Goal: Information Seeking & Learning: Learn about a topic

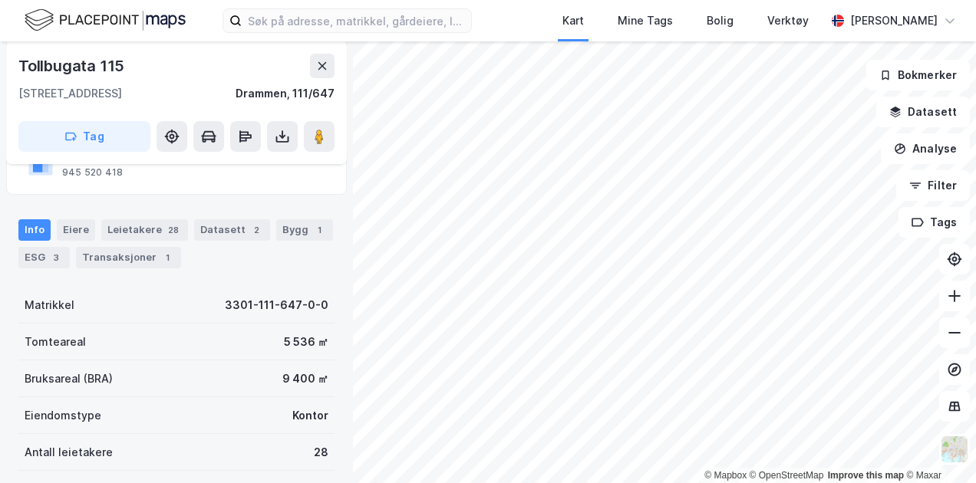
scroll to position [137, 0]
click at [72, 226] on div "Eiere" at bounding box center [76, 229] width 38 height 21
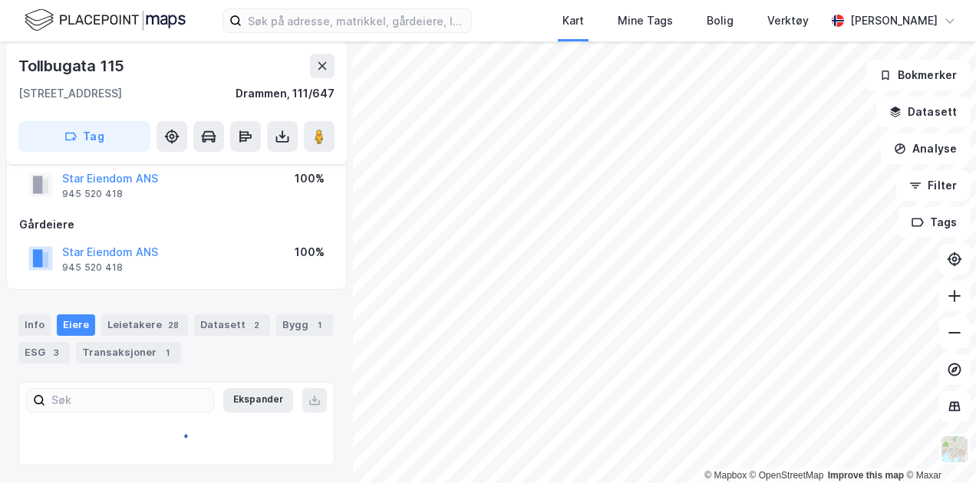
scroll to position [88, 0]
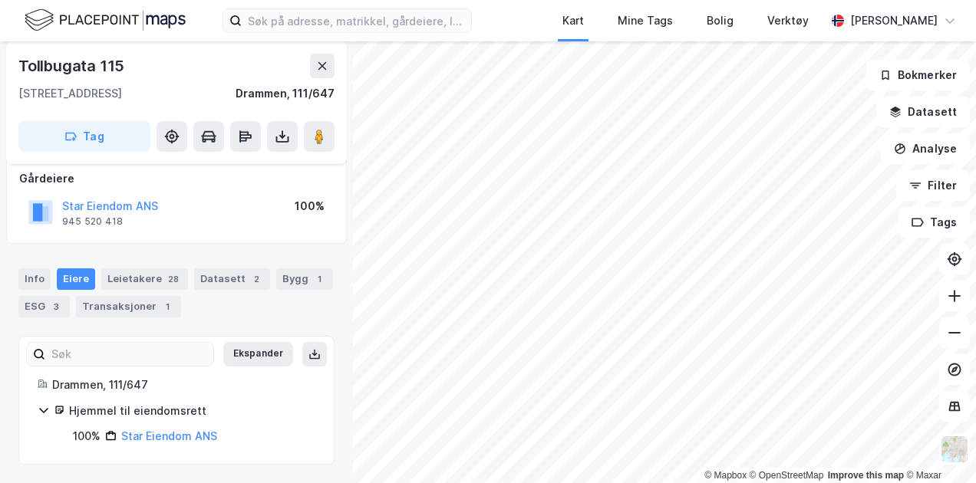
click at [42, 408] on icon at bounding box center [44, 410] width 12 height 12
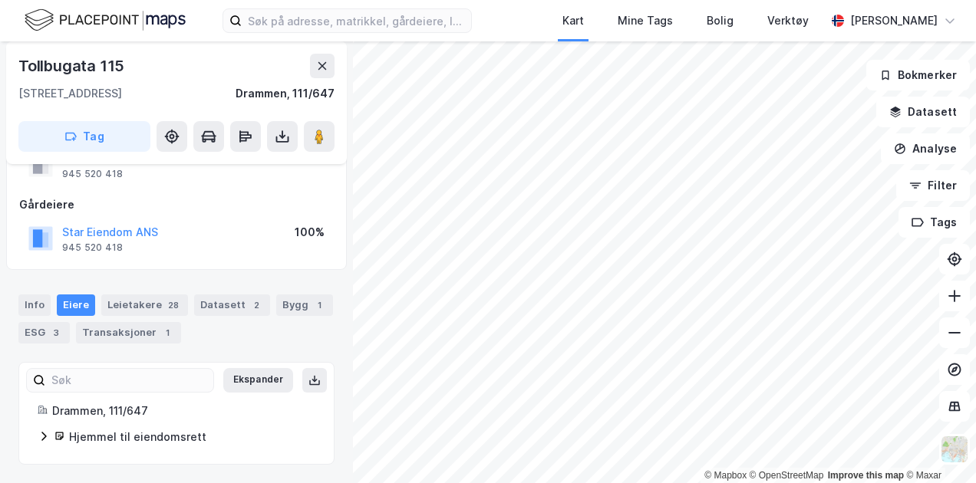
click at [41, 432] on icon at bounding box center [44, 437] width 12 height 12
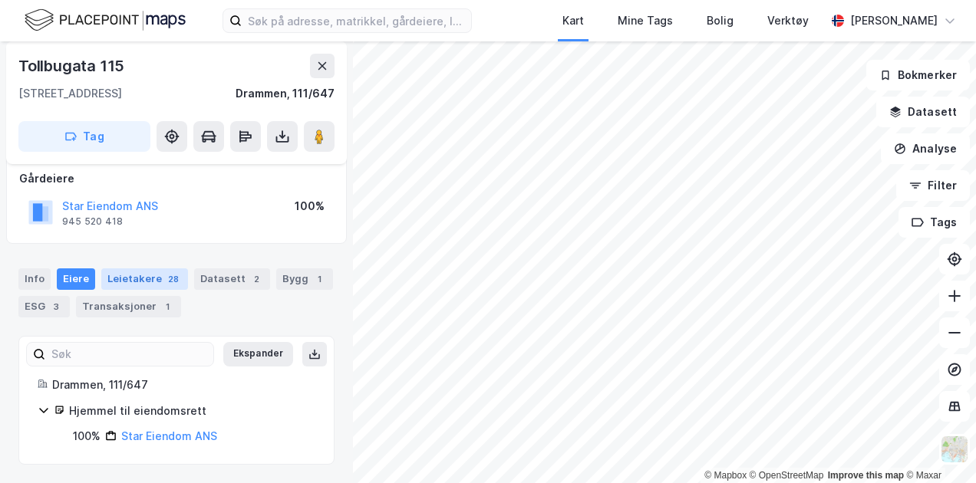
click at [133, 277] on div "Leietakere 28" at bounding box center [144, 279] width 87 height 21
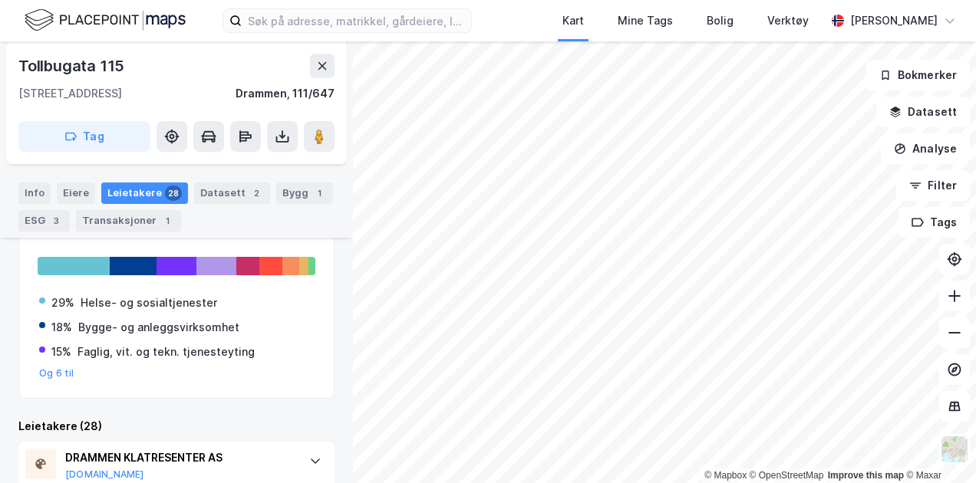
scroll to position [319, 0]
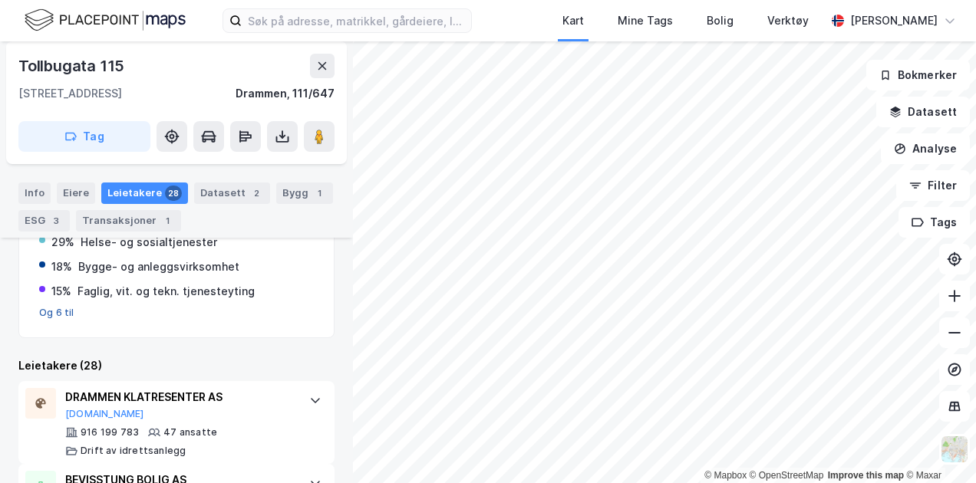
click at [49, 314] on button "Og 6 til" at bounding box center [56, 313] width 35 height 12
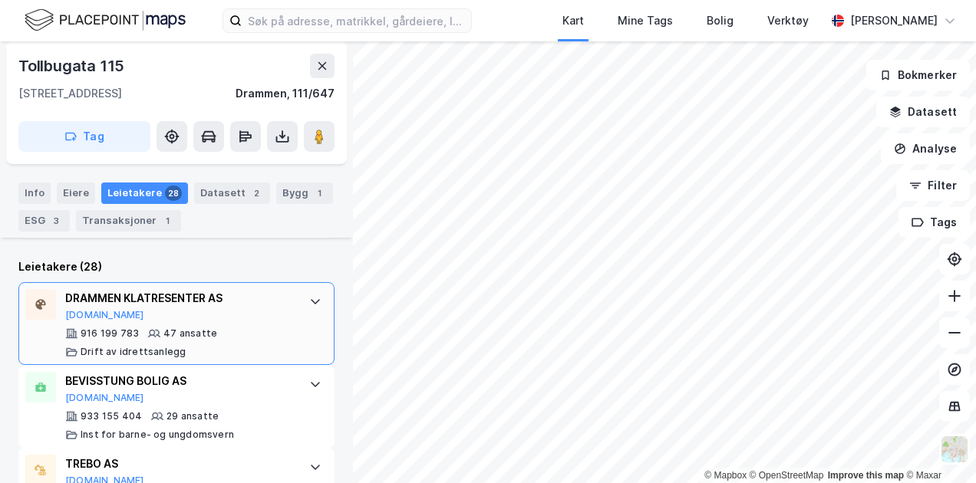
scroll to position [566, 0]
click at [309, 301] on icon at bounding box center [315, 301] width 12 height 12
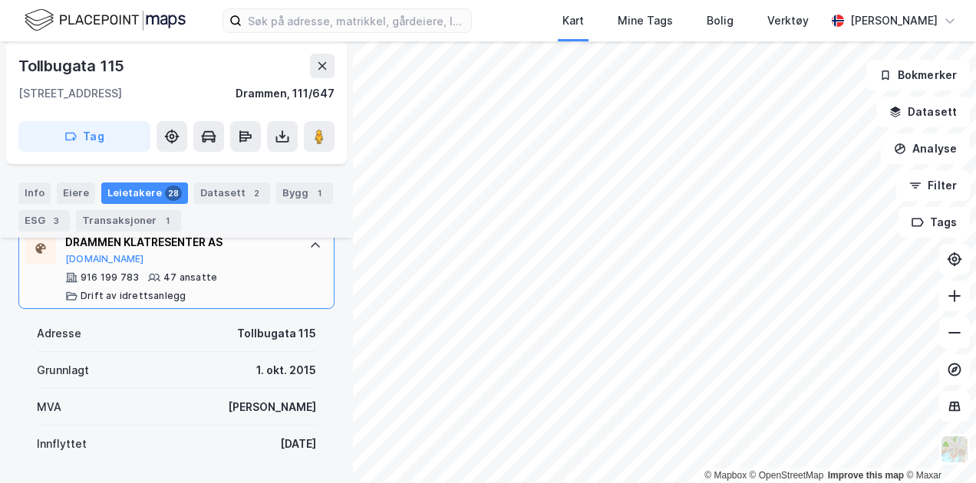
scroll to position [658, 0]
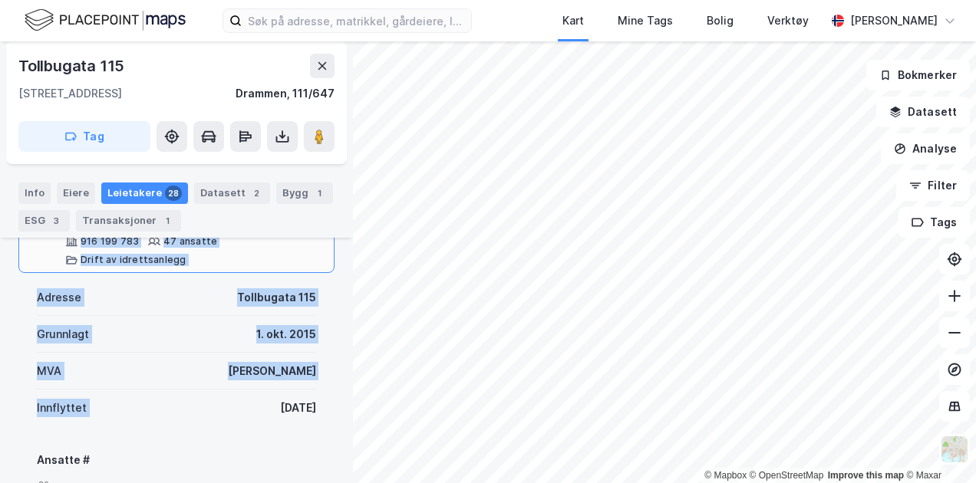
drag, startPoint x: 234, startPoint y: 405, endPoint x: 325, endPoint y: 405, distance: 90.6
click at [325, 405] on div "Tollbugata 115 3041, Drammen, Buskerud Drammen, 111/647 Tag Hjemmelshaver Star …" at bounding box center [176, 262] width 353 height 442
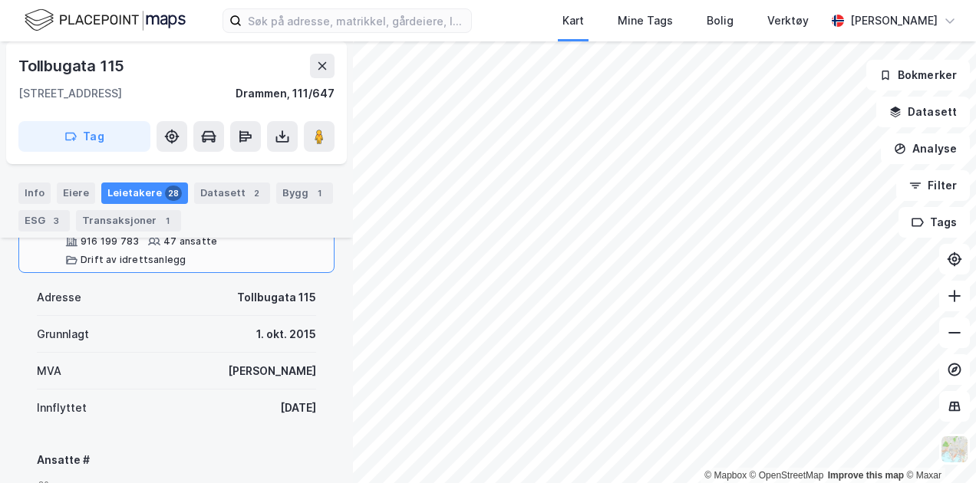
click at [297, 410] on div "10. nov. 2015" at bounding box center [298, 408] width 36 height 18
drag, startPoint x: 239, startPoint y: 407, endPoint x: 305, endPoint y: 407, distance: 66.8
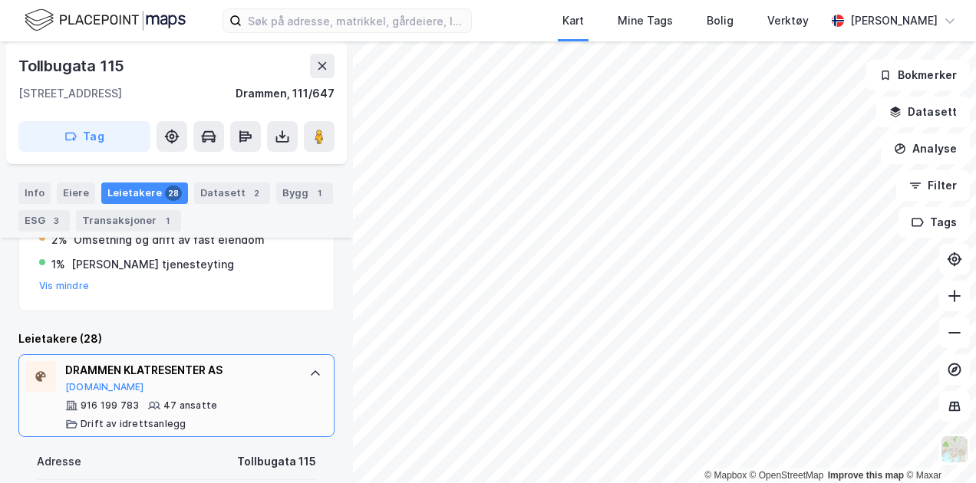
scroll to position [494, 0]
click at [309, 373] on icon at bounding box center [315, 373] width 12 height 12
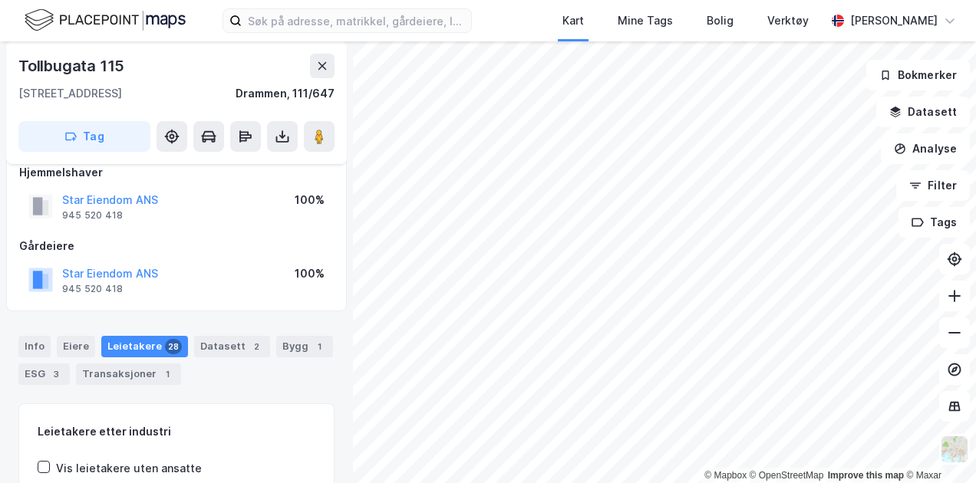
scroll to position [0, 0]
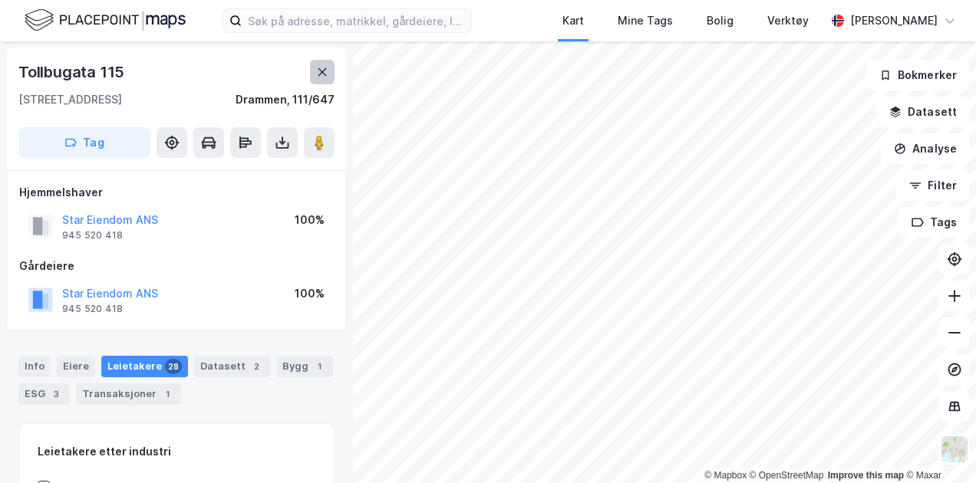
click at [316, 78] on button at bounding box center [322, 72] width 25 height 25
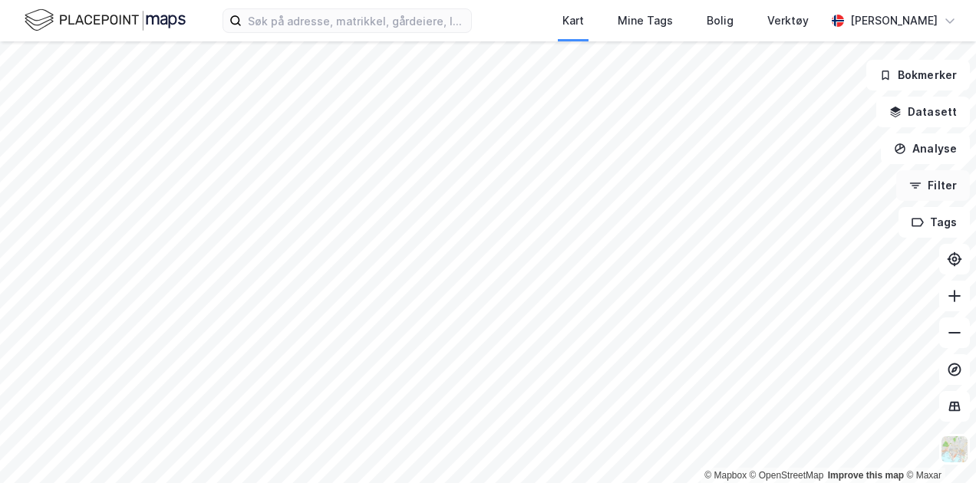
click at [939, 185] on button "Filter" at bounding box center [933, 185] width 74 height 31
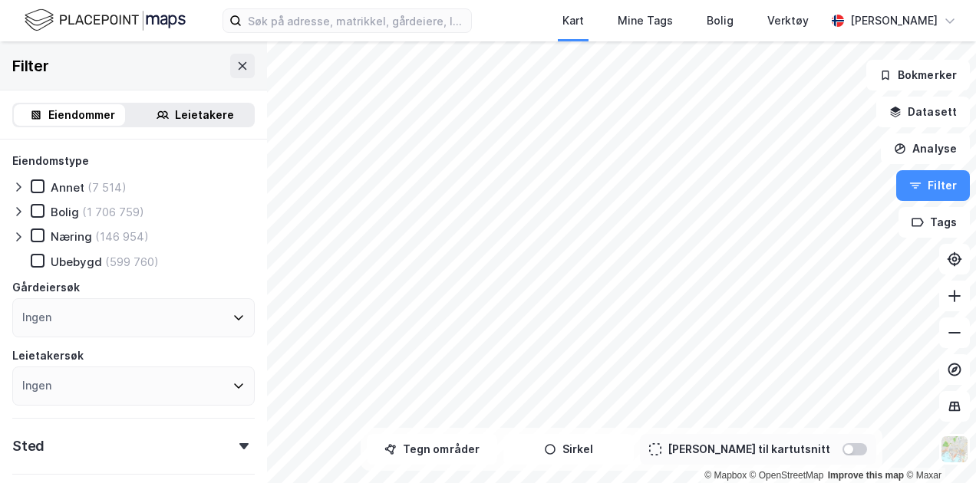
click at [198, 112] on div "Leietakere" at bounding box center [204, 115] width 59 height 18
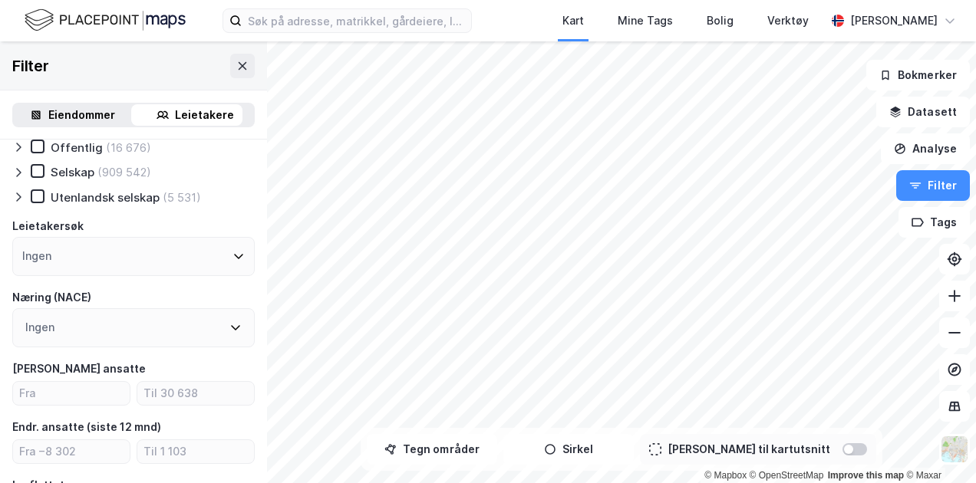
scroll to position [66, 0]
click at [233, 252] on icon at bounding box center [239, 255] width 12 height 12
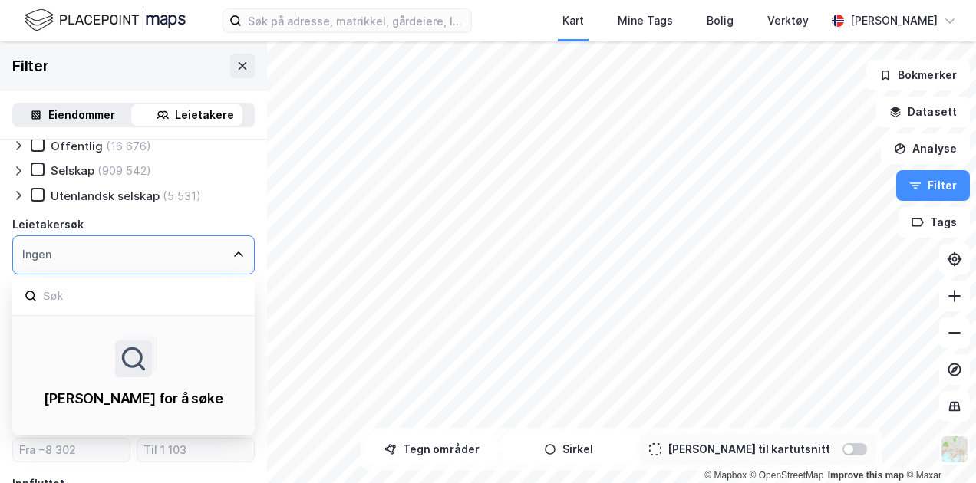
click at [233, 251] on icon at bounding box center [239, 255] width 12 height 12
click at [233, 252] on icon at bounding box center [239, 255] width 12 height 12
click at [84, 252] on div "Ingen" at bounding box center [133, 255] width 242 height 39
click at [233, 250] on icon at bounding box center [239, 255] width 12 height 12
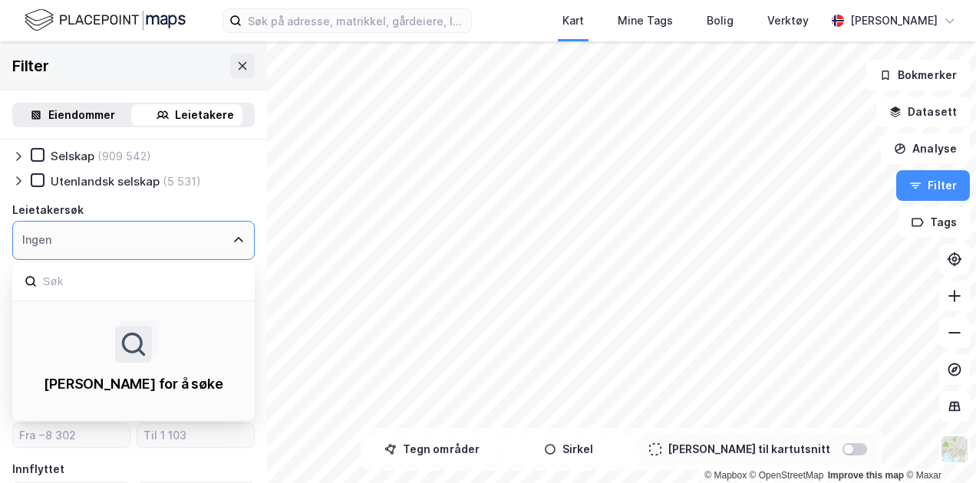
scroll to position [105, 0]
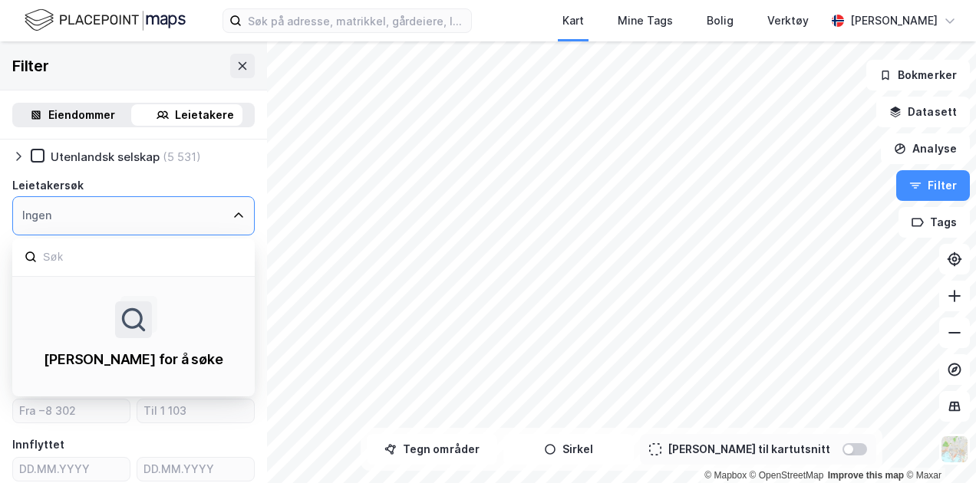
click at [176, 178] on div "Leietakersøk" at bounding box center [133, 185] width 242 height 18
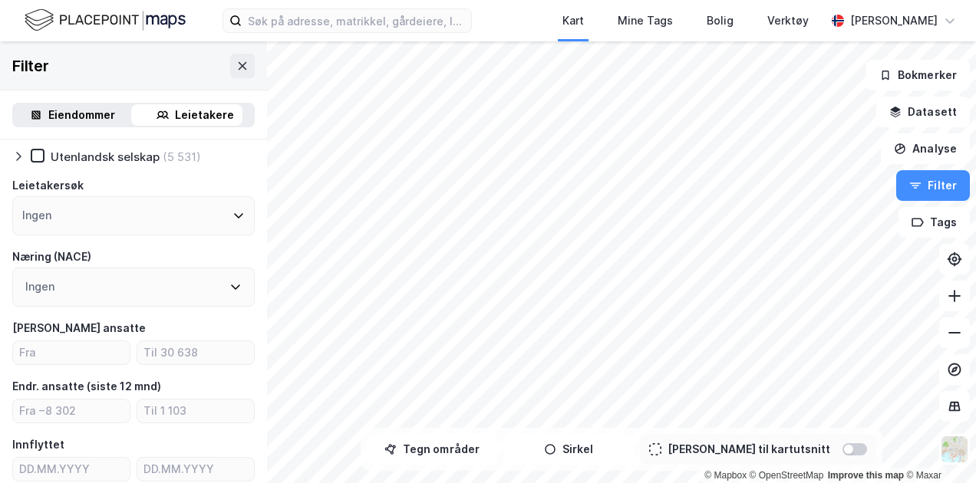
click at [100, 285] on div "Ingen" at bounding box center [133, 287] width 242 height 39
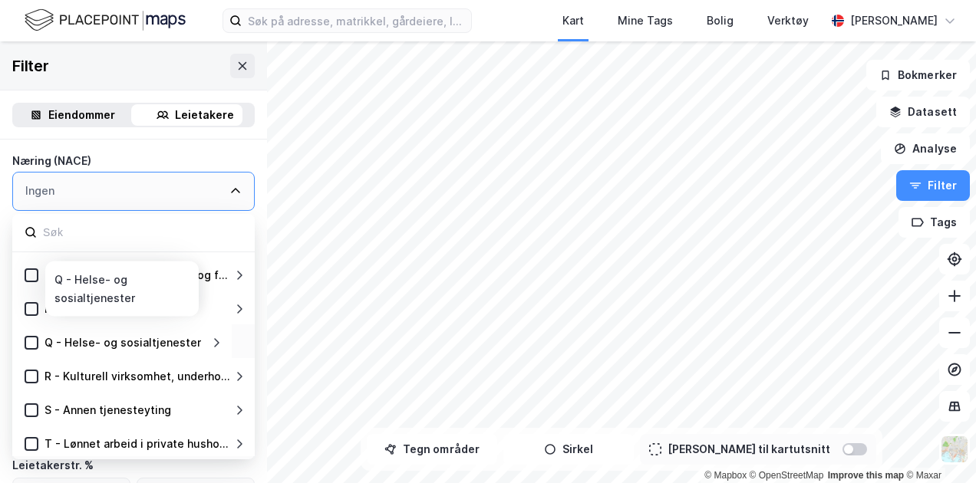
scroll to position [471, 0]
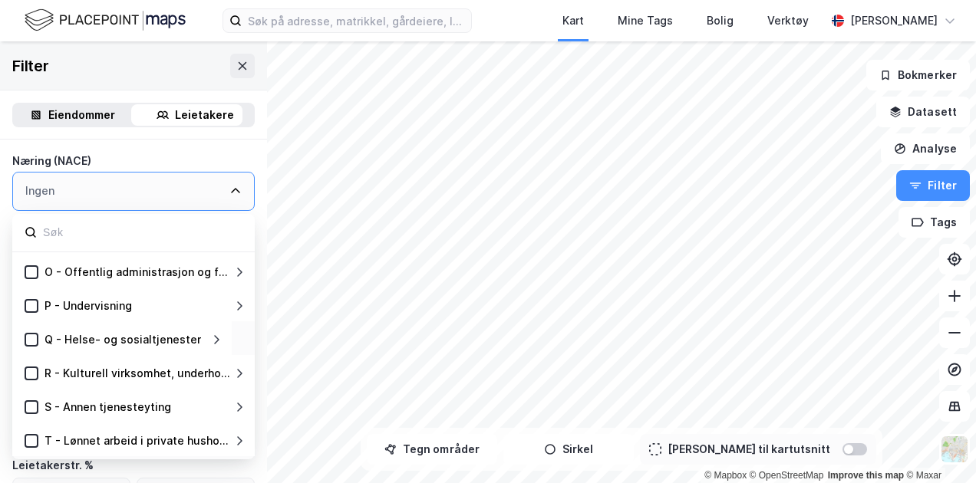
click at [209, 338] on div "Q - Helse- og sosialtjenester" at bounding box center [124, 340] width 172 height 18
click at [33, 339] on icon at bounding box center [32, 339] width 8 height 5
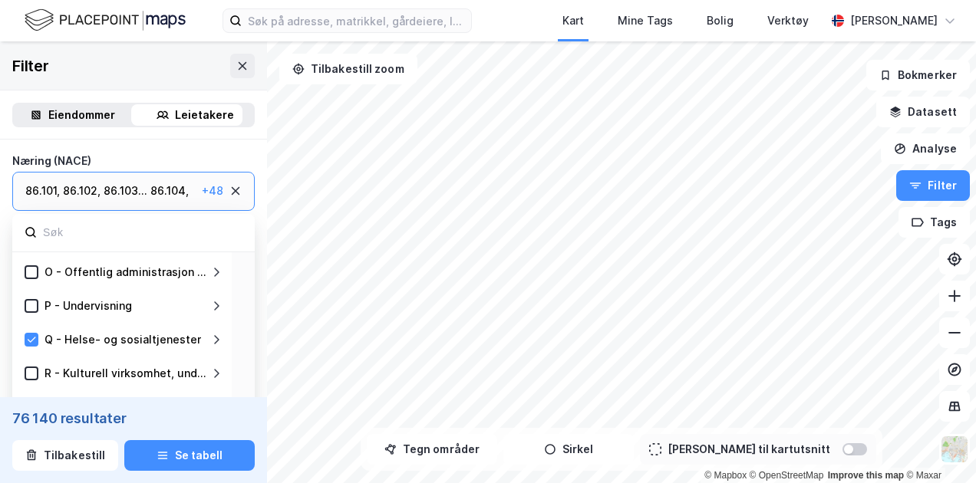
click at [233, 229] on div at bounding box center [133, 233] width 242 height 38
click at [229, 190] on icon at bounding box center [235, 191] width 12 height 12
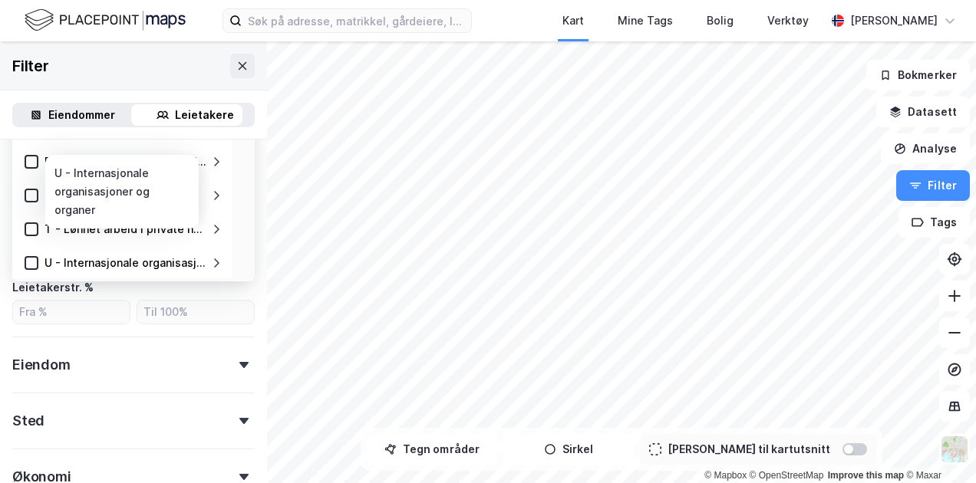
scroll to position [477, 0]
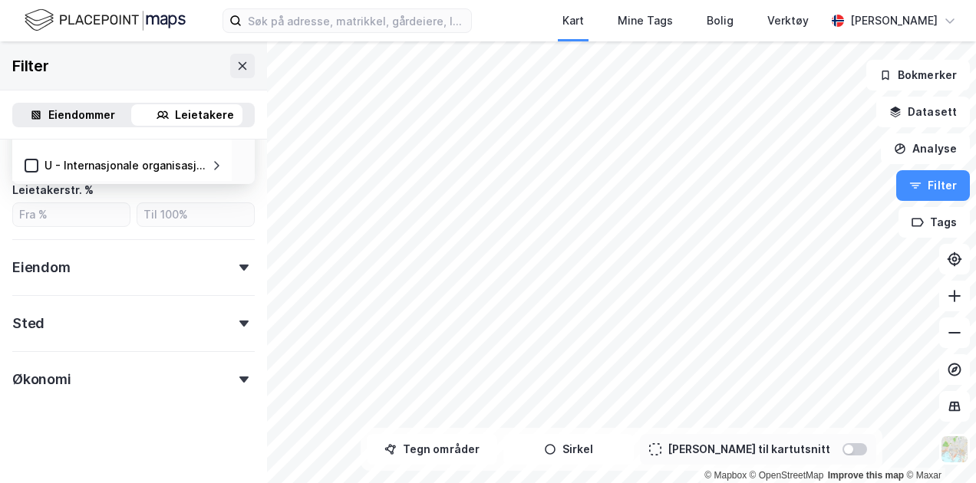
click at [246, 220] on div "Type leietaker Boligforeninger (41 146) Offentlig (16 676) Selskap (909 542) Ut…" at bounding box center [133, 73] width 267 height 821
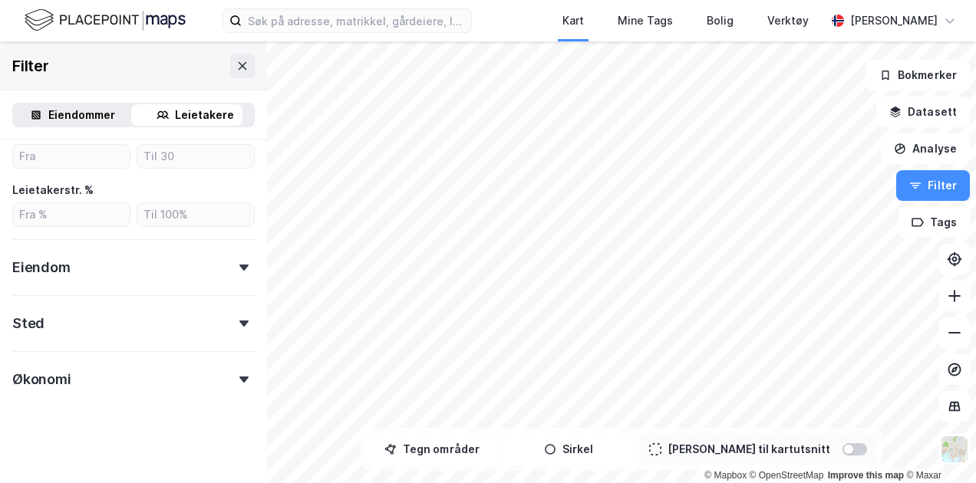
click at [229, 262] on div "Eiendom" at bounding box center [133, 261] width 242 height 44
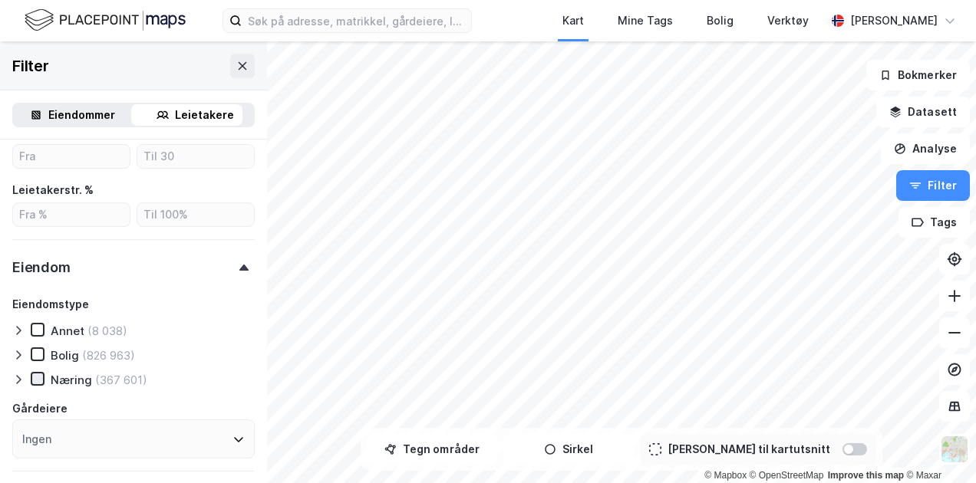
click at [41, 379] on icon at bounding box center [37, 379] width 11 height 11
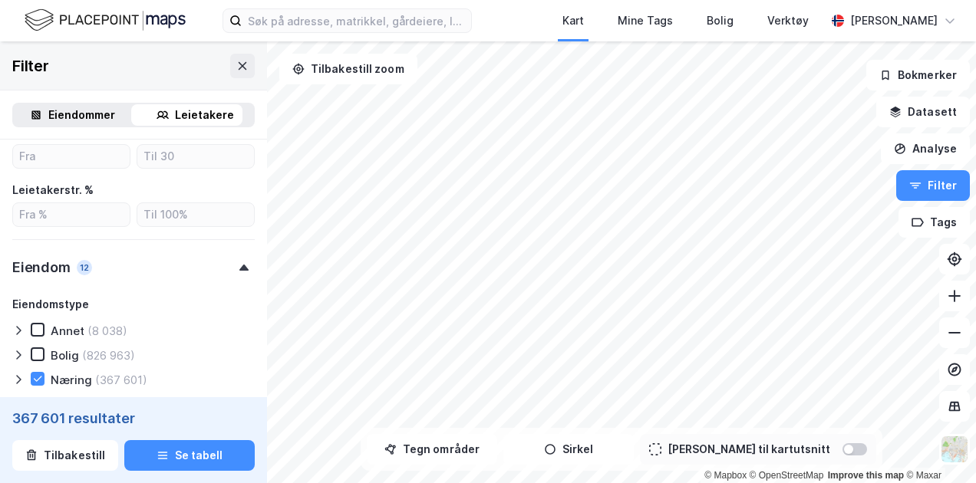
click at [239, 270] on icon at bounding box center [243, 268] width 9 height 6
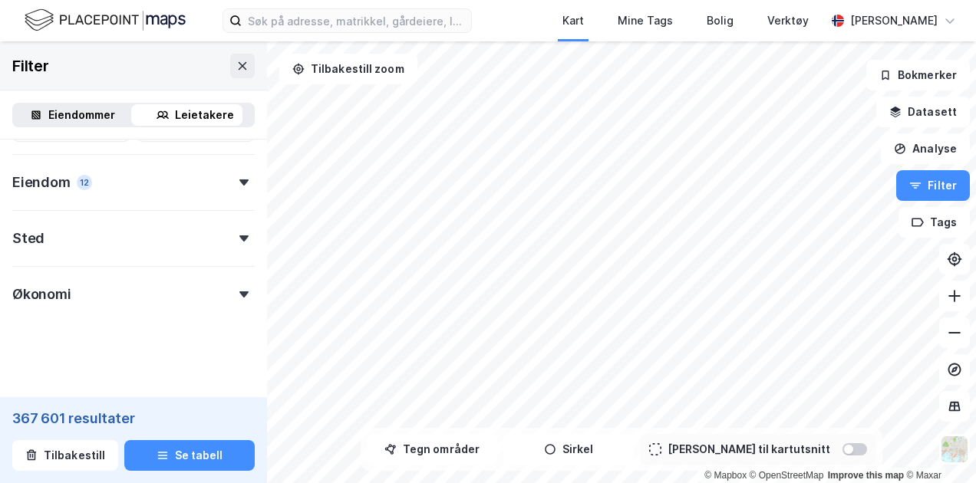
scroll to position [562, 0]
click at [233, 237] on div at bounding box center [243, 238] width 21 height 6
click at [233, 236] on div at bounding box center [243, 238] width 21 height 6
click at [230, 286] on div "Økonomi" at bounding box center [133, 288] width 242 height 44
click at [239, 291] on icon at bounding box center [243, 294] width 9 height 6
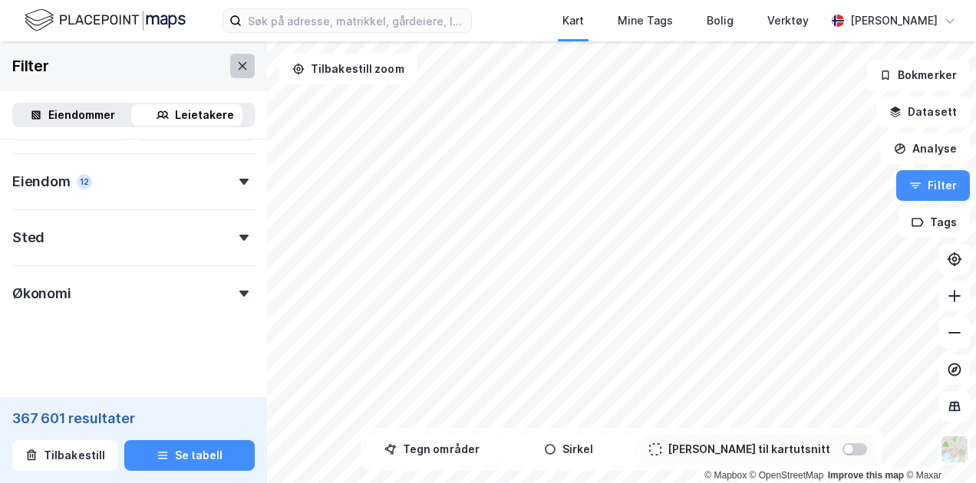
click at [230, 71] on button at bounding box center [242, 66] width 25 height 25
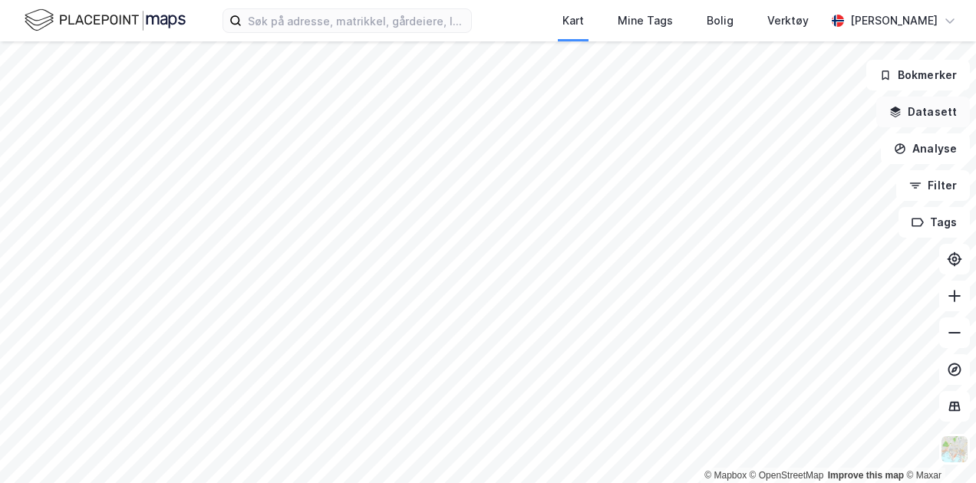
click at [932, 111] on button "Datasett" at bounding box center [923, 112] width 94 height 31
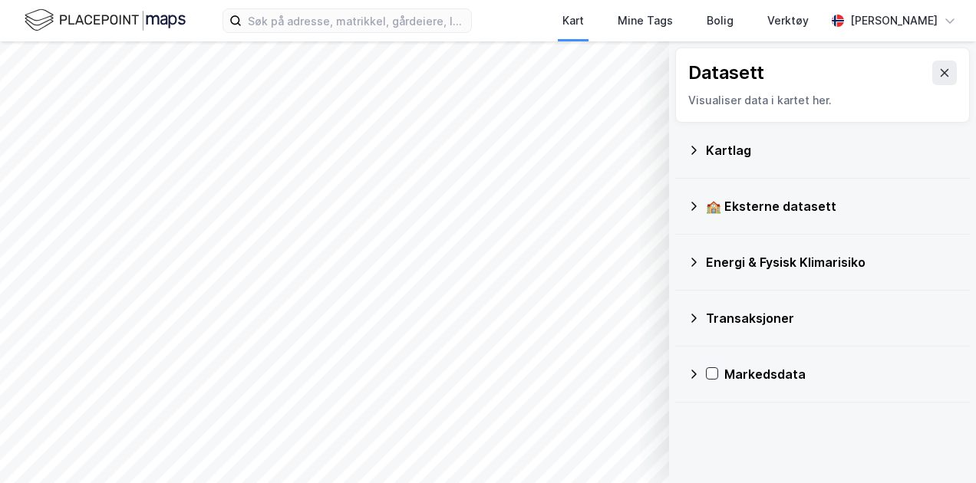
click at [698, 145] on icon at bounding box center [694, 150] width 12 height 12
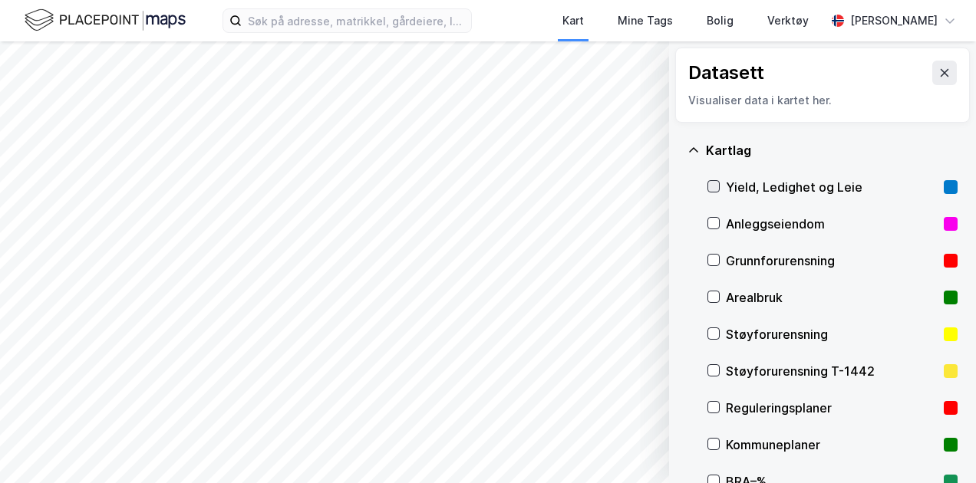
click at [714, 186] on icon at bounding box center [713, 186] width 11 height 11
click at [941, 74] on icon at bounding box center [945, 73] width 8 height 8
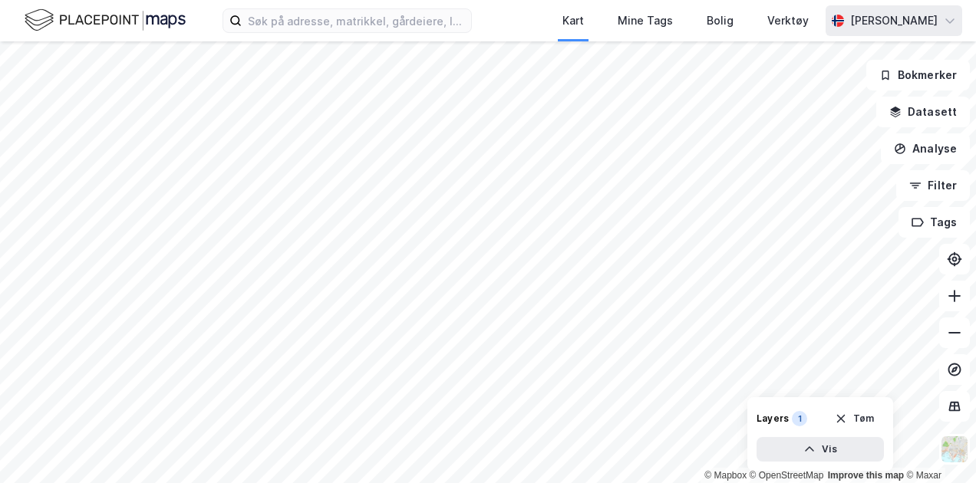
click at [952, 18] on icon at bounding box center [949, 20] width 9 height 5
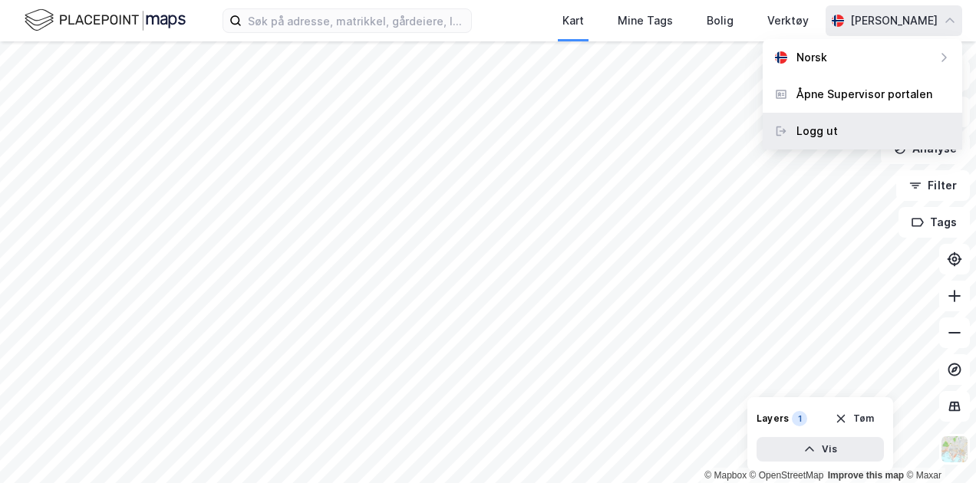
click at [822, 124] on div "Logg ut" at bounding box center [817, 131] width 41 height 18
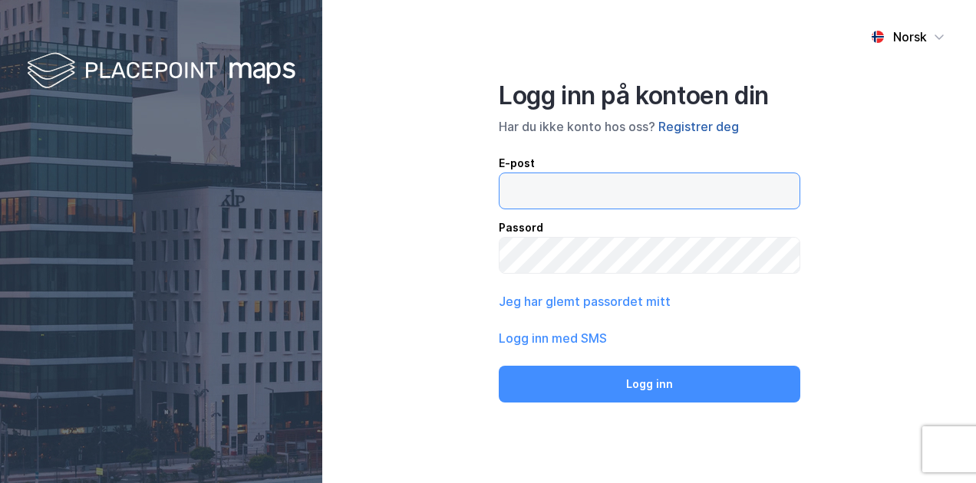
type input "martinesorensen00@hotmail.com"
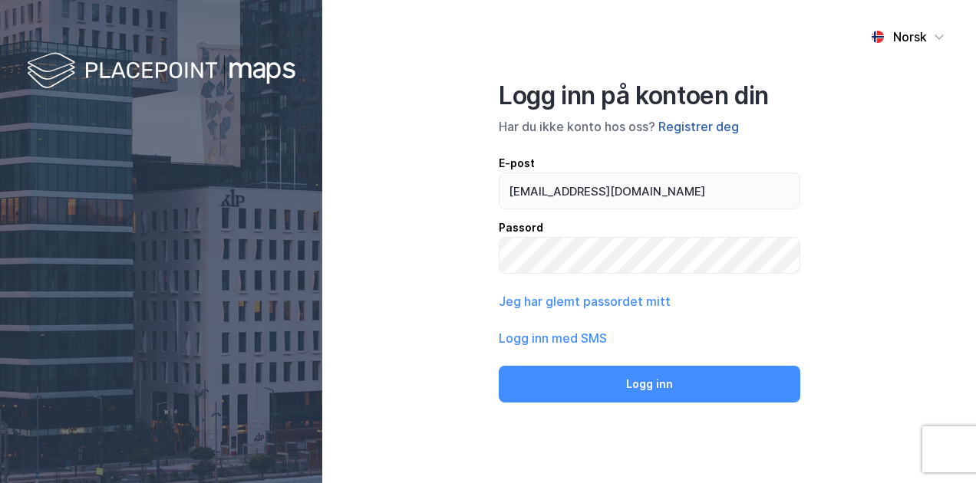
click at [716, 124] on button "Registrer deg" at bounding box center [698, 126] width 81 height 18
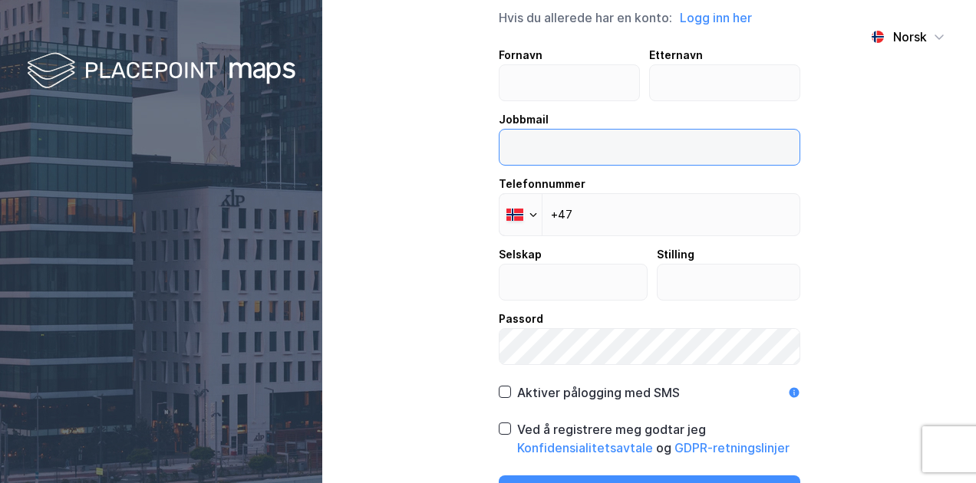
type input "martinesorensen00@hotmail.com"
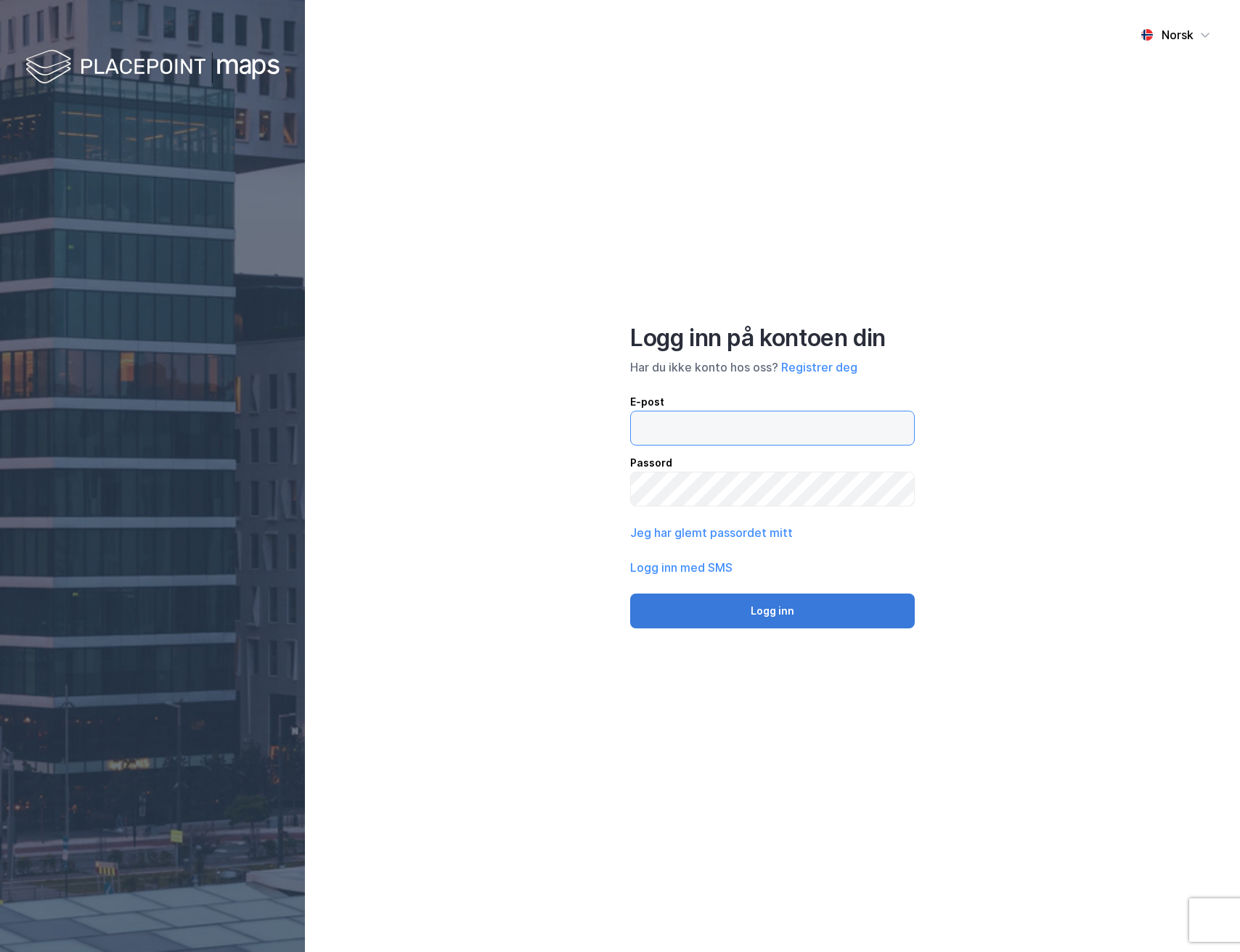
type input "[EMAIL_ADDRESS][DOMAIN_NAME]"
click at [760, 604] on button "Logg inn" at bounding box center [772, 611] width 285 height 35
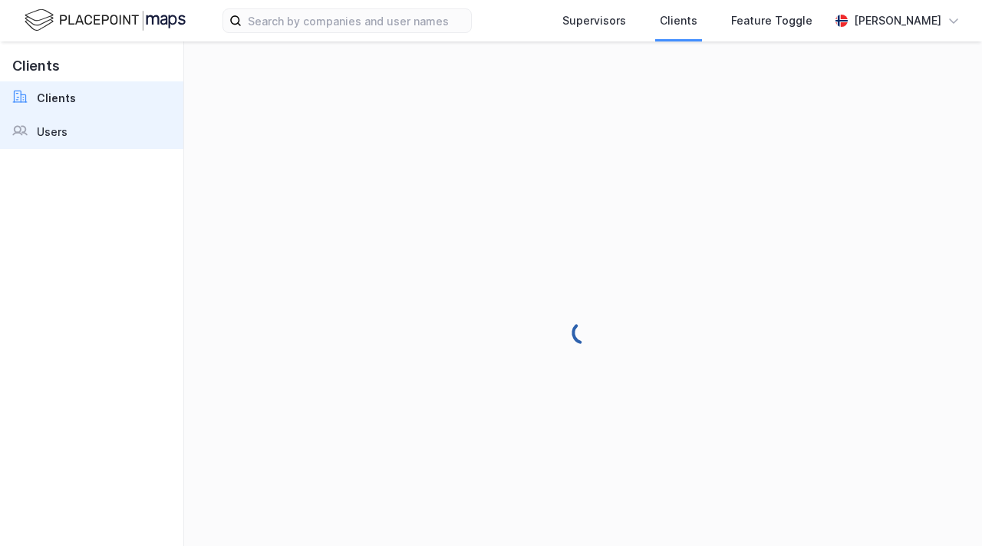
click at [73, 136] on link "Users" at bounding box center [91, 132] width 183 height 34
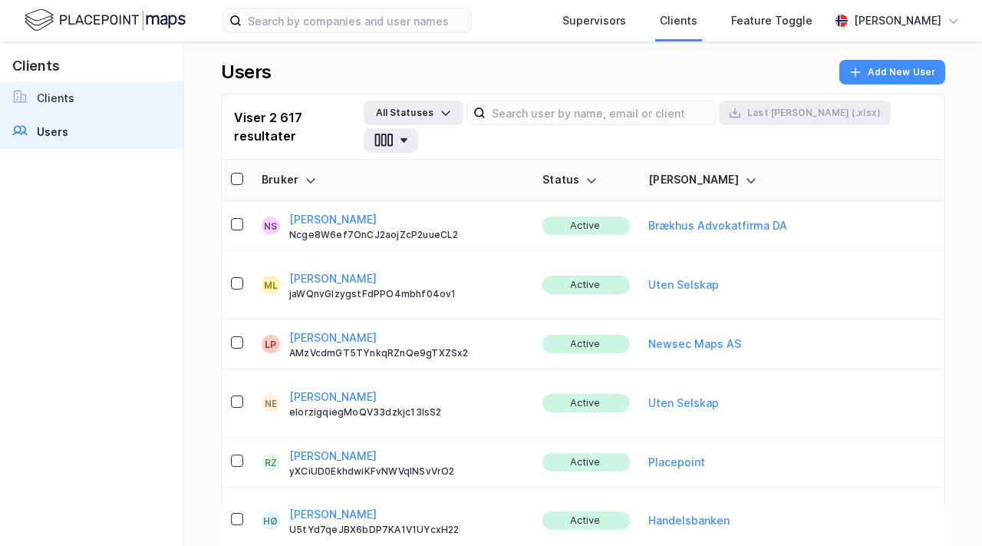
click at [71, 97] on div "Clients" at bounding box center [56, 98] width 38 height 18
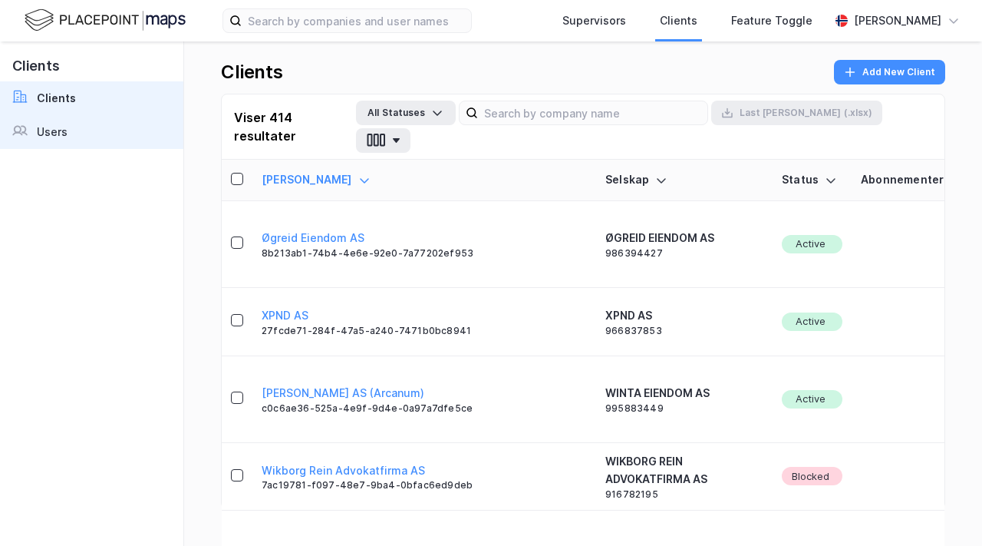
click at [45, 130] on div "Users" at bounding box center [52, 132] width 31 height 18
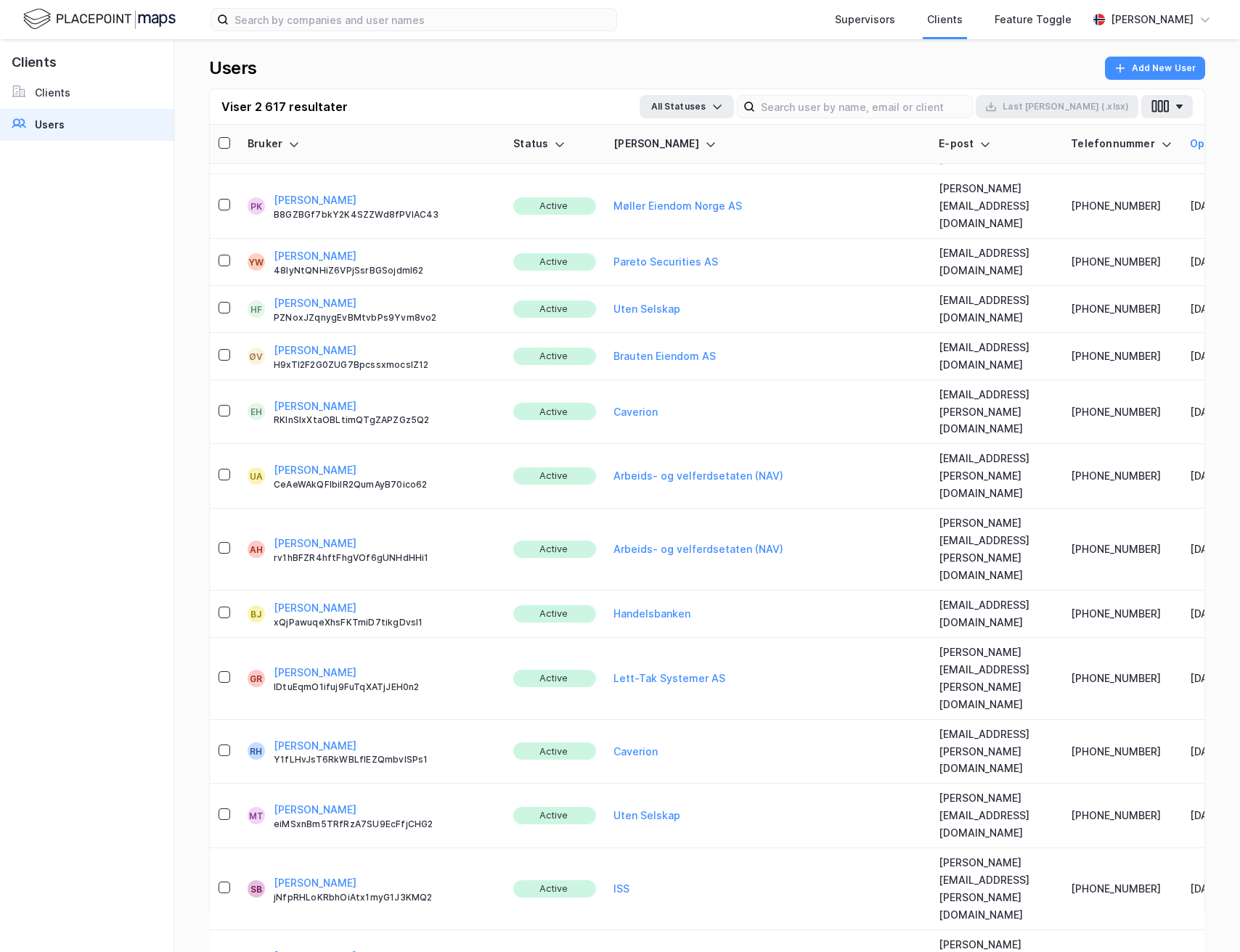
scroll to position [753, 0]
